Goal: Find specific page/section: Find specific page/section

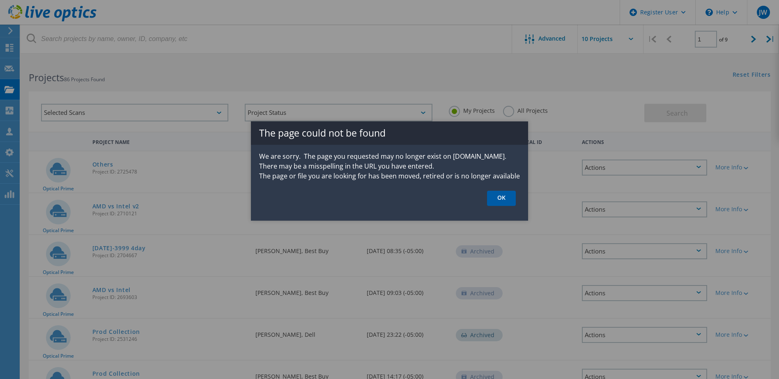
click at [499, 200] on link "OK" at bounding box center [501, 198] width 29 height 15
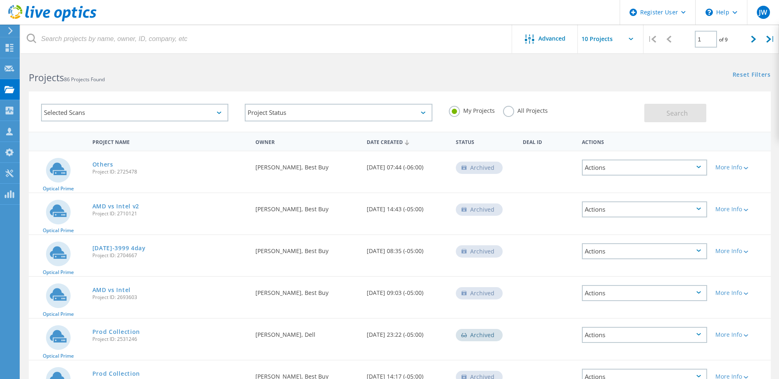
click at [510, 111] on label "All Projects" at bounding box center [525, 110] width 45 height 8
click at [0, 0] on input "All Projects" at bounding box center [0, 0] width 0 height 0
click at [681, 113] on span "Search" at bounding box center [676, 113] width 21 height 9
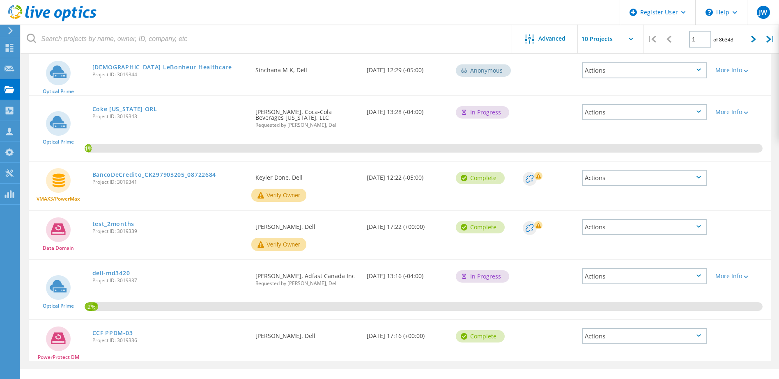
scroll to position [317, 0]
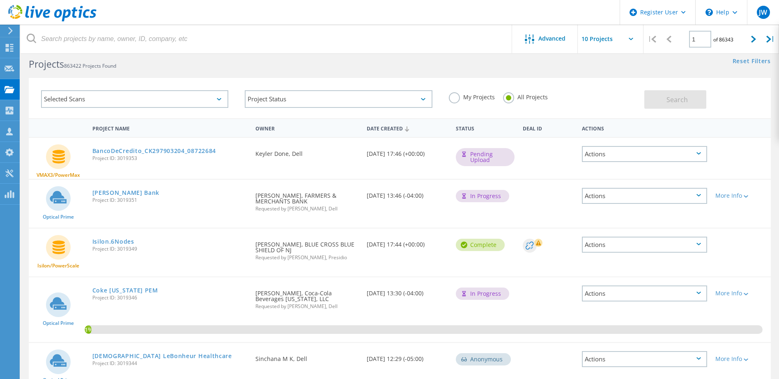
scroll to position [0, 0]
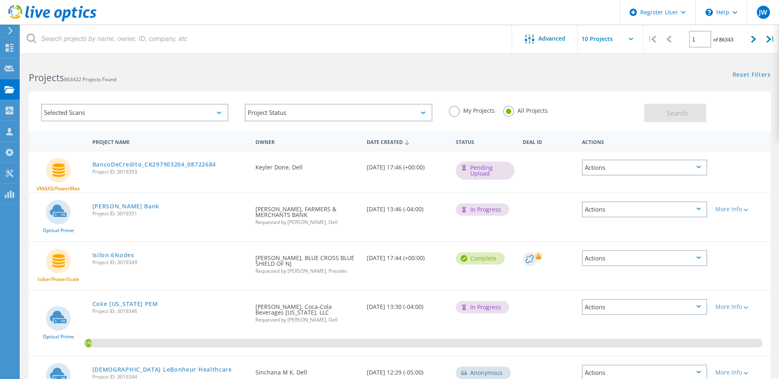
click at [97, 113] on div "Selected Scans" at bounding box center [134, 113] width 187 height 18
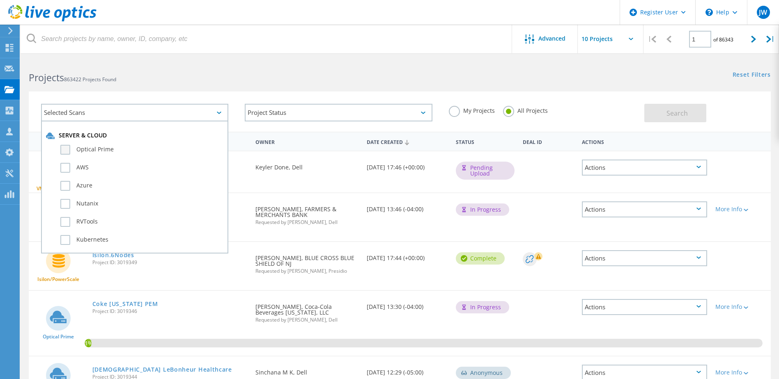
click at [67, 148] on label "Optical Prime" at bounding box center [141, 150] width 163 height 10
click at [0, 0] on input "Optical Prime" at bounding box center [0, 0] width 0 height 0
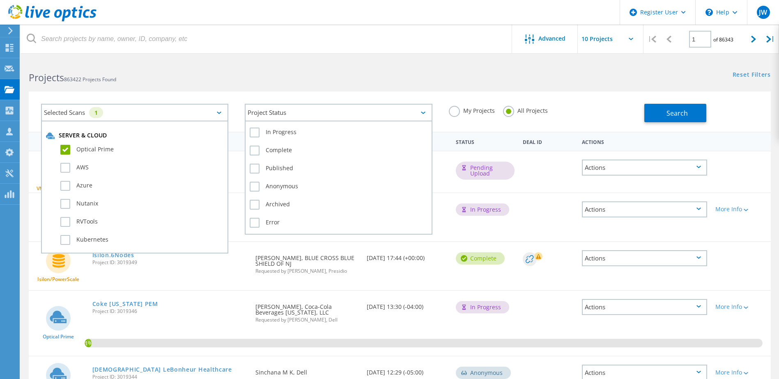
click at [383, 111] on div "Project Status" at bounding box center [338, 113] width 187 height 18
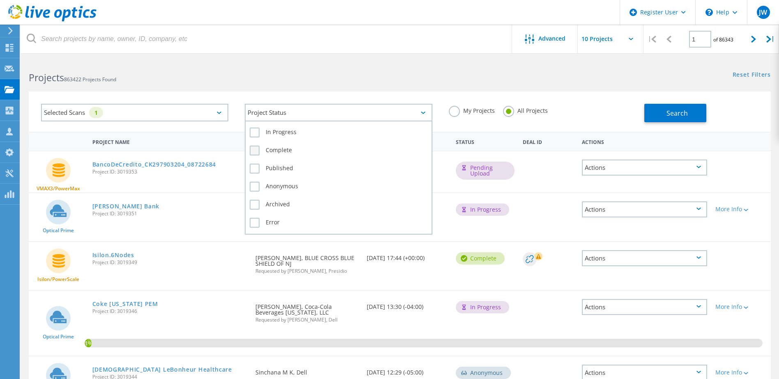
click at [257, 150] on label "Complete" at bounding box center [338, 151] width 177 height 10
click at [0, 0] on input "Complete" at bounding box center [0, 0] width 0 height 0
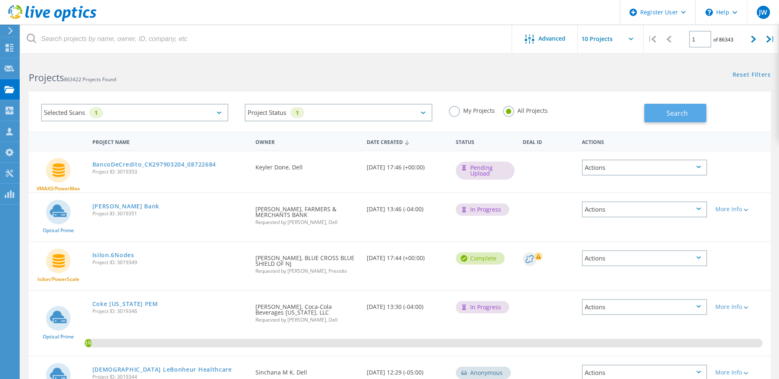
click at [679, 115] on span "Search" at bounding box center [676, 113] width 21 height 9
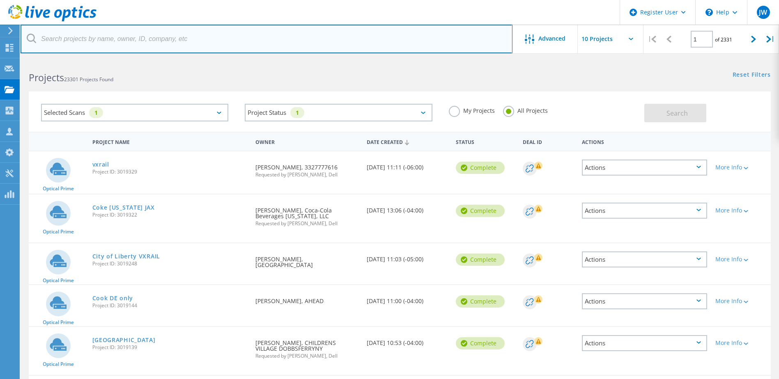
click at [98, 37] on input "text" at bounding box center [267, 39] width 492 height 29
click at [440, 46] on input "MTS" at bounding box center [267, 39] width 492 height 29
type input "MTS"
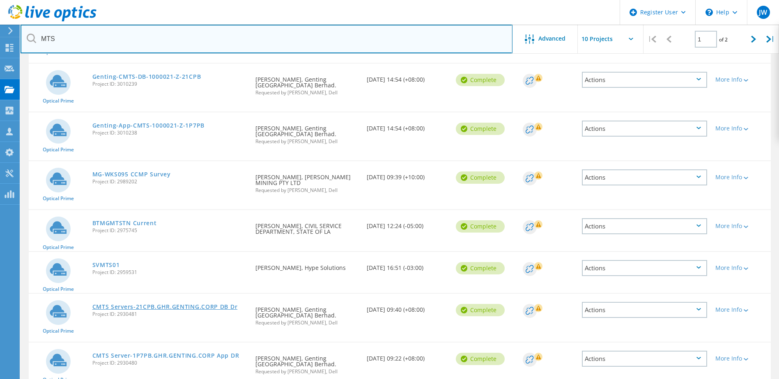
scroll to position [205, 0]
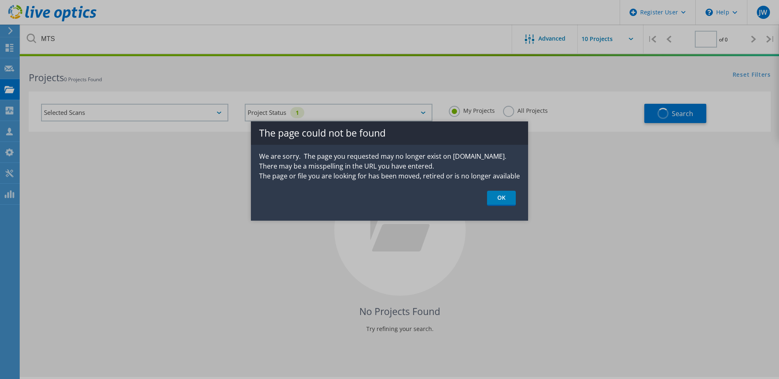
type input "1"
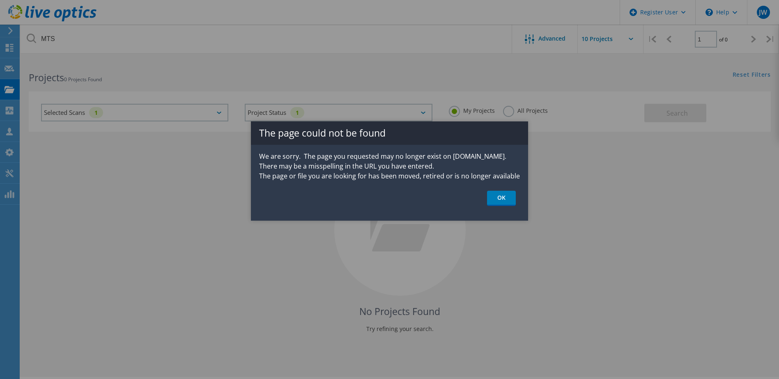
drag, startPoint x: 249, startPoint y: 119, endPoint x: 546, endPoint y: 227, distance: 316.2
click at [545, 226] on div at bounding box center [389, 189] width 779 height 379
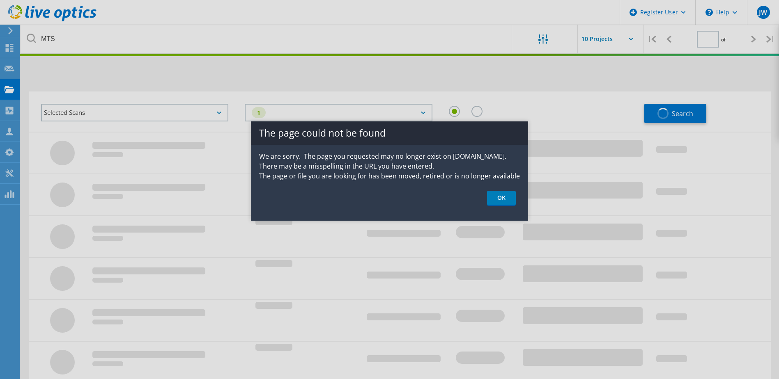
type input "1"
